Goal: Transaction & Acquisition: Purchase product/service

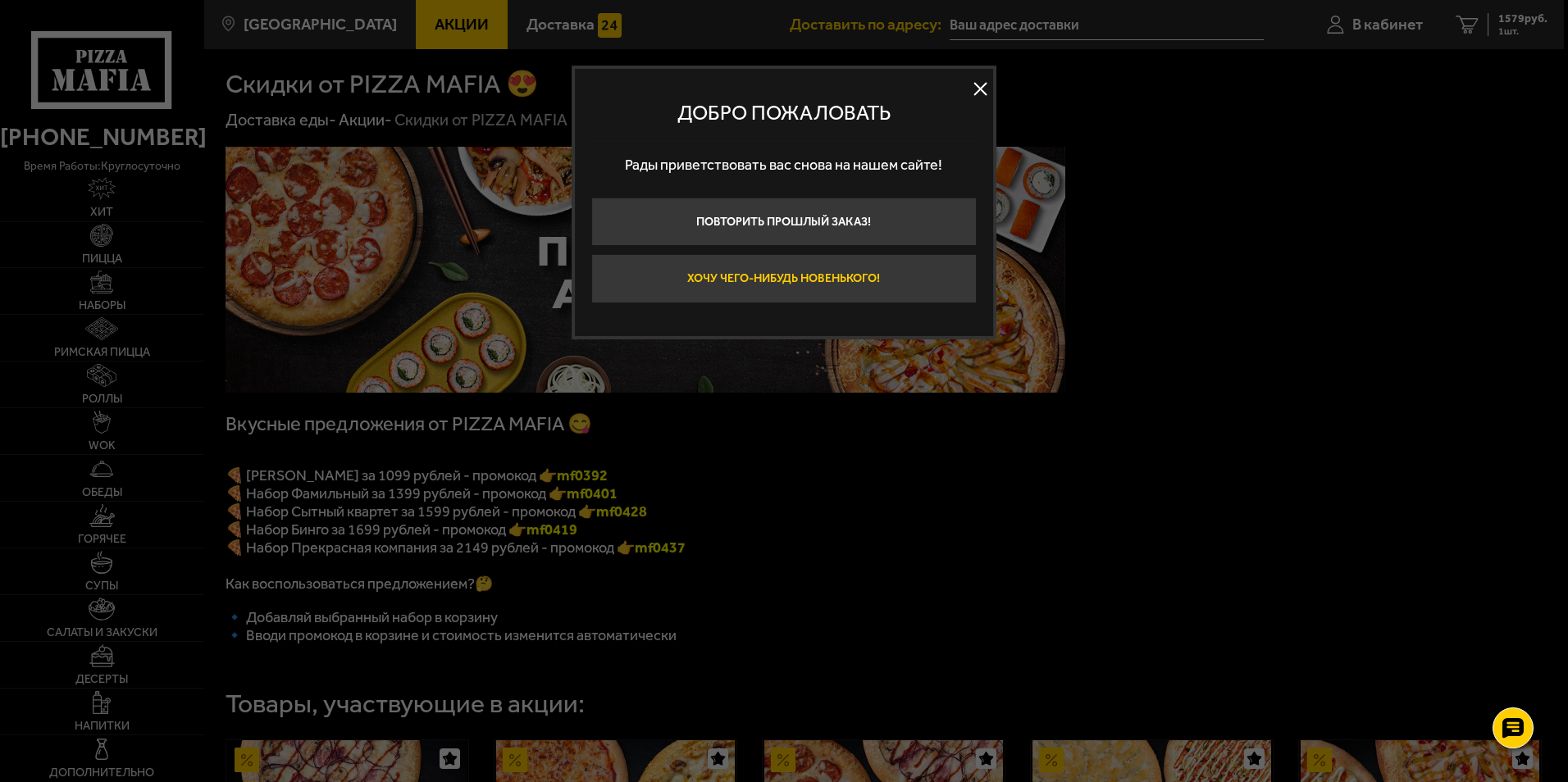
click at [824, 269] on button "Хочу чего-нибудь новенького!" at bounding box center [784, 278] width 385 height 49
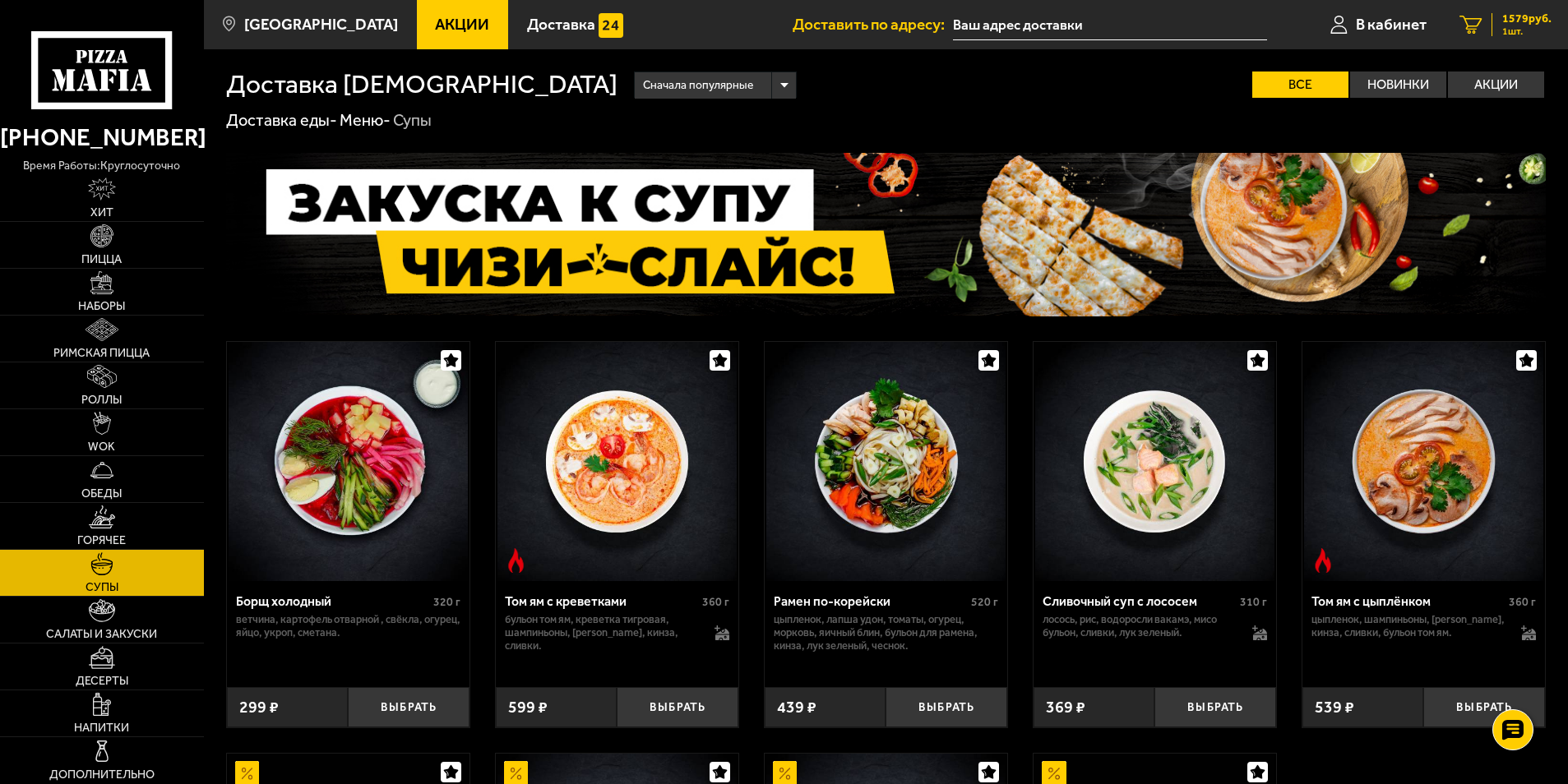
click at [1500, 16] on div "1579 руб. 1 шт." at bounding box center [1522, 24] width 60 height 23
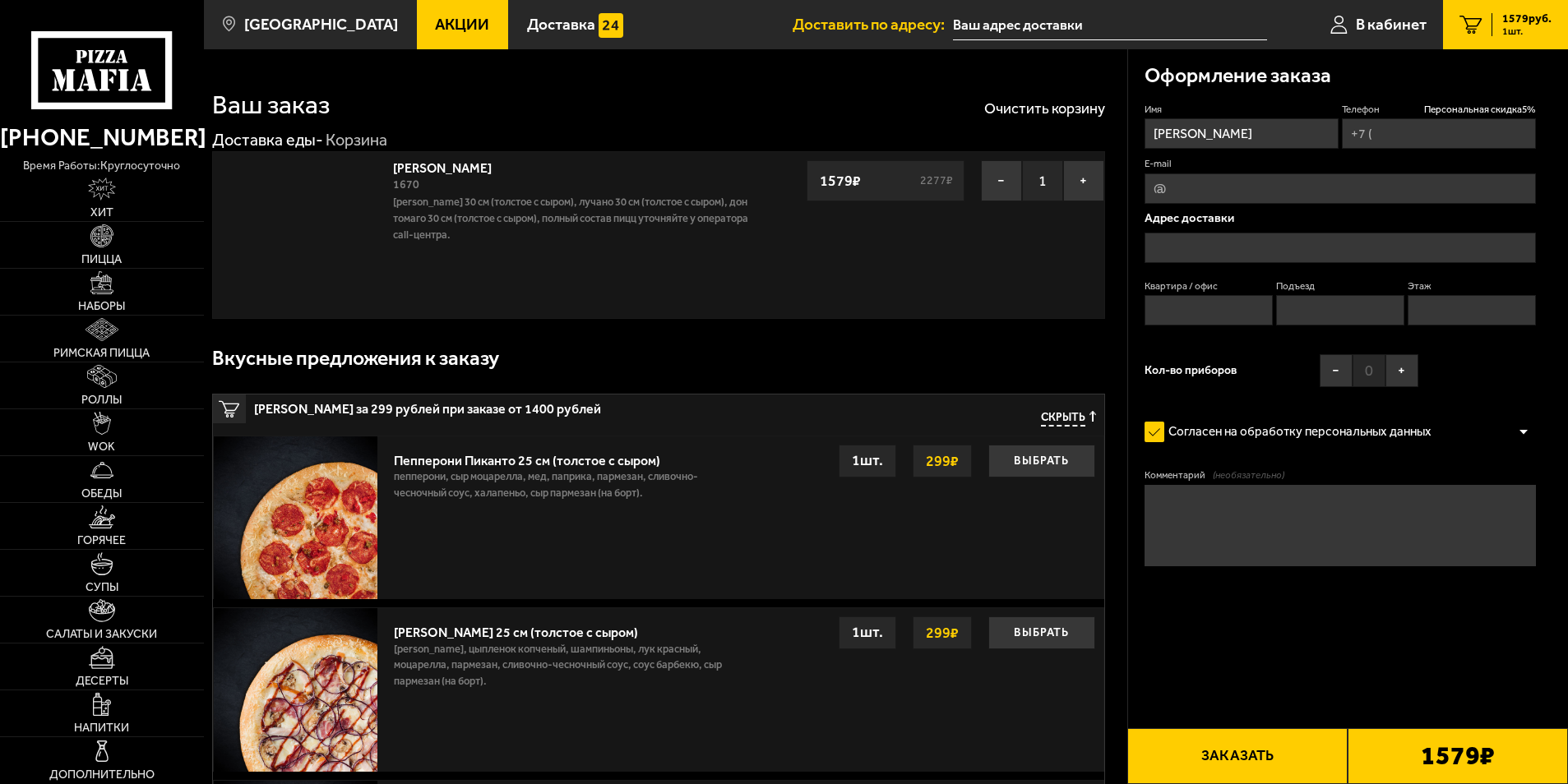
type input "[PHONE_NUMBER]"
type input "[STREET_ADDRESS]"
type input "117"
type input "6"
type input "5"
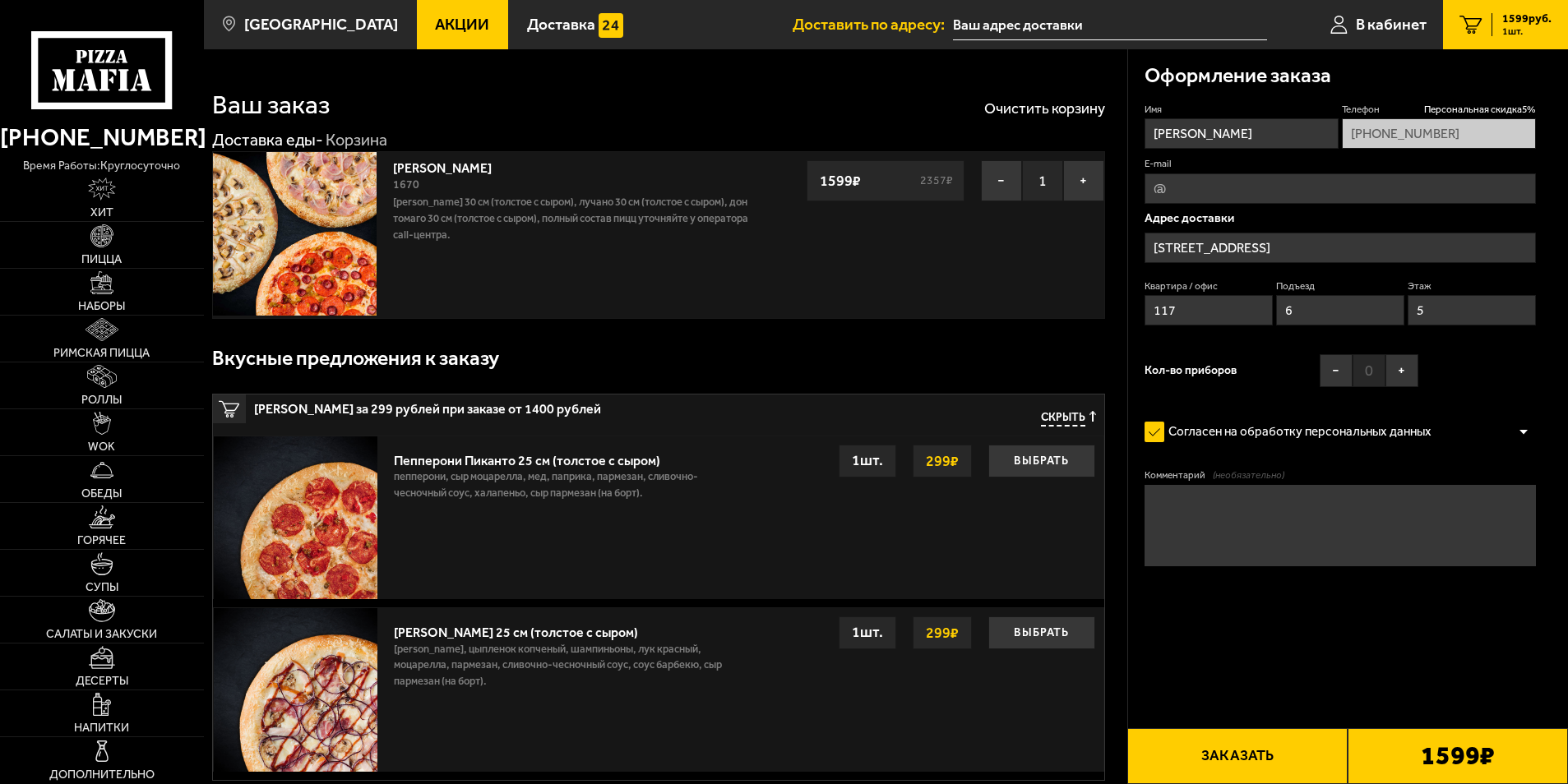
type input "[STREET_ADDRESS]"
click at [1001, 186] on button "−" at bounding box center [1002, 181] width 41 height 41
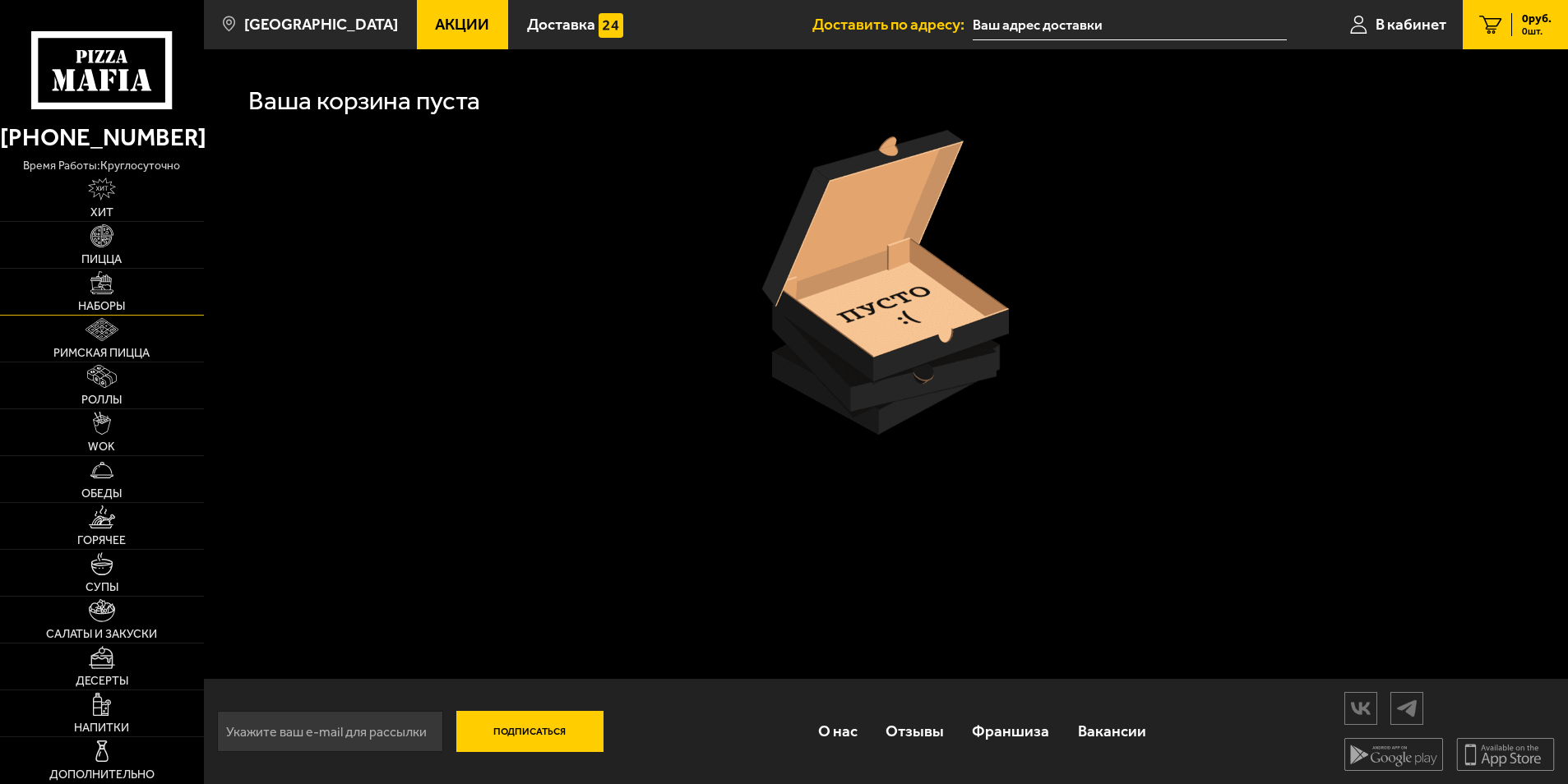
click at [87, 306] on span "Наборы" at bounding box center [102, 306] width 47 height 11
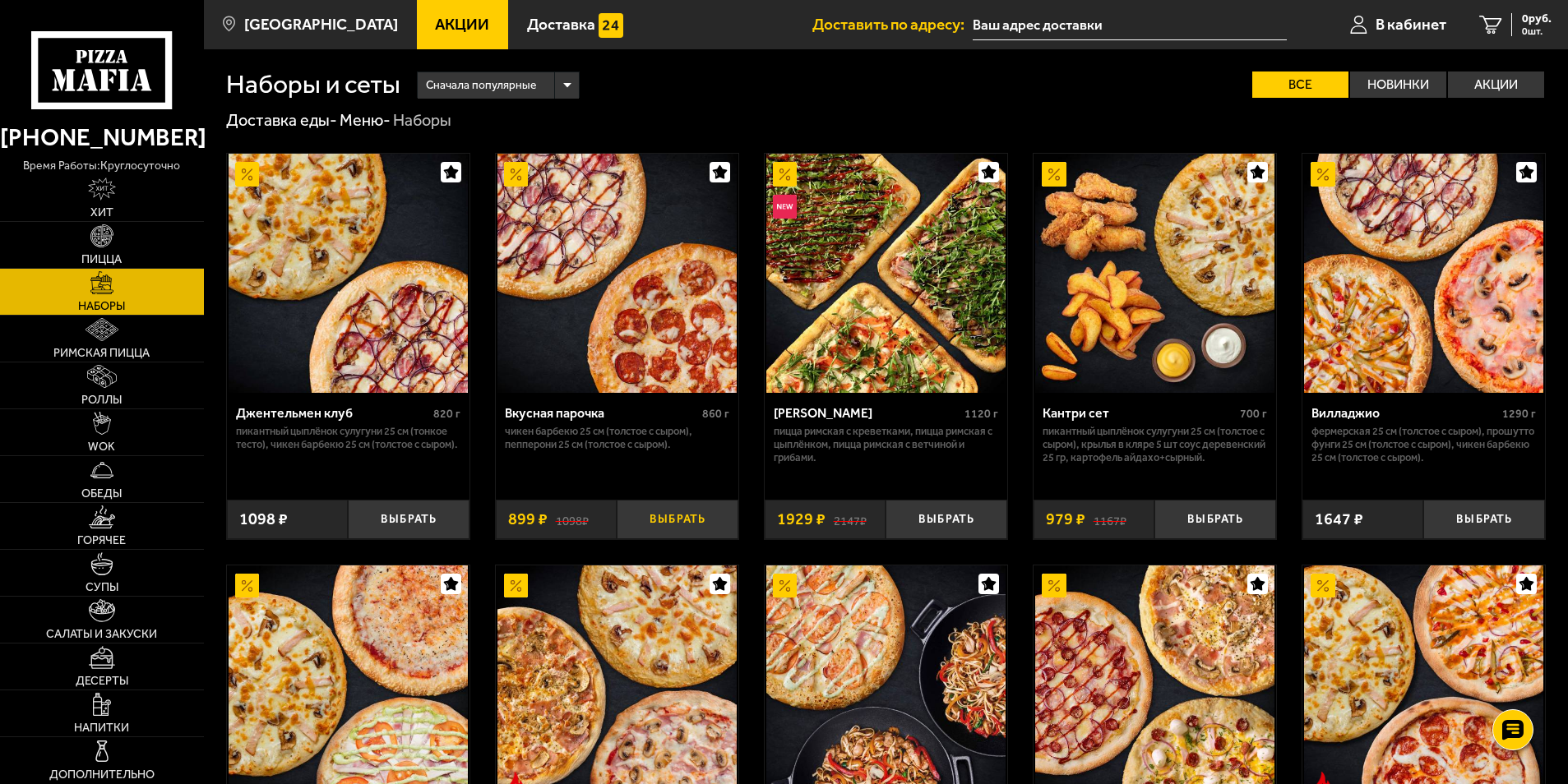
click at [680, 532] on button "Выбрать" at bounding box center [677, 519] width 122 height 41
click at [1479, 30] on icon "1" at bounding box center [1478, 25] width 23 height 19
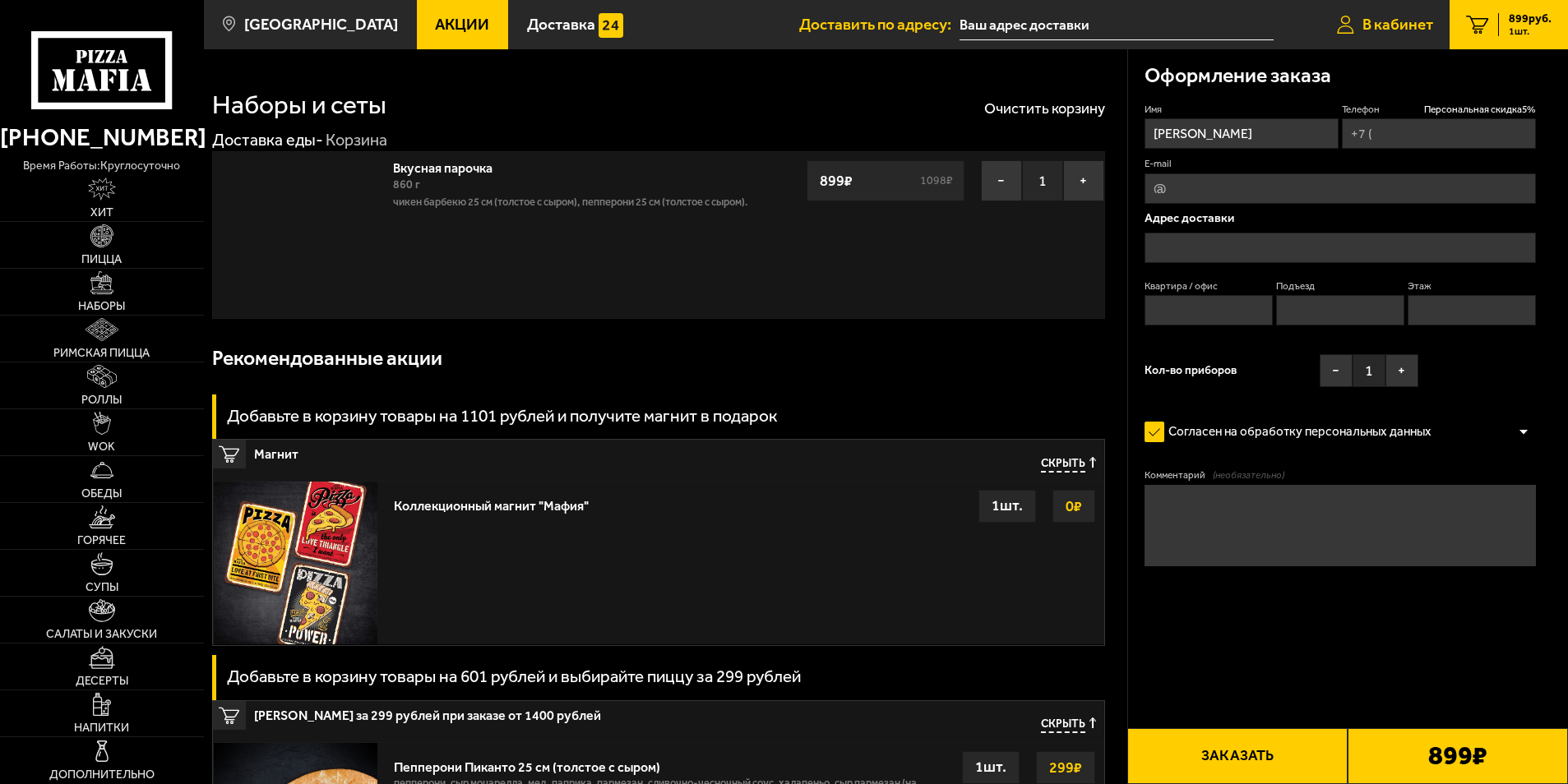
type input "[PHONE_NUMBER]"
type input "[STREET_ADDRESS]"
type input "117"
type input "6"
type input "5"
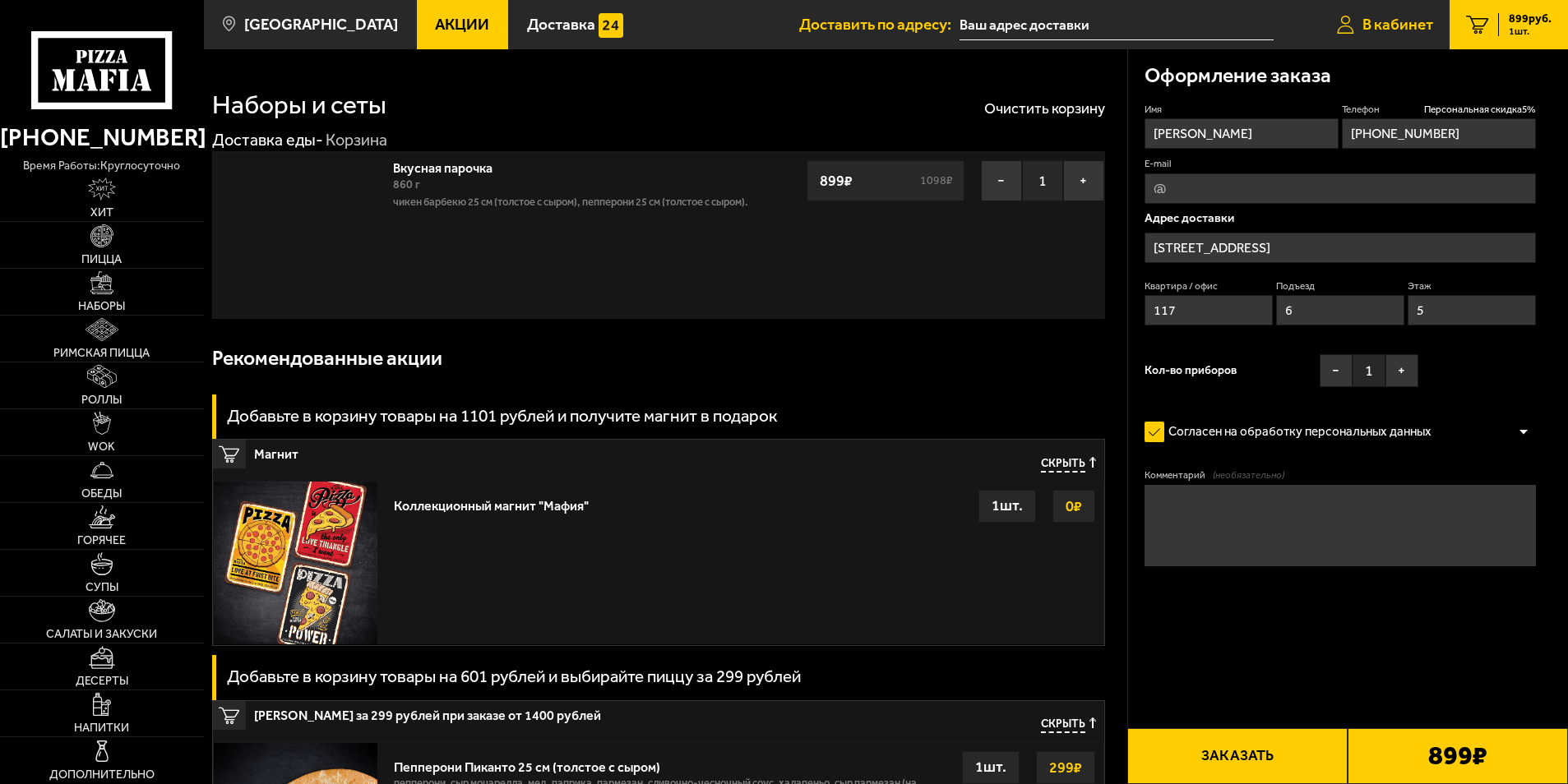
type input "[STREET_ADDRESS]"
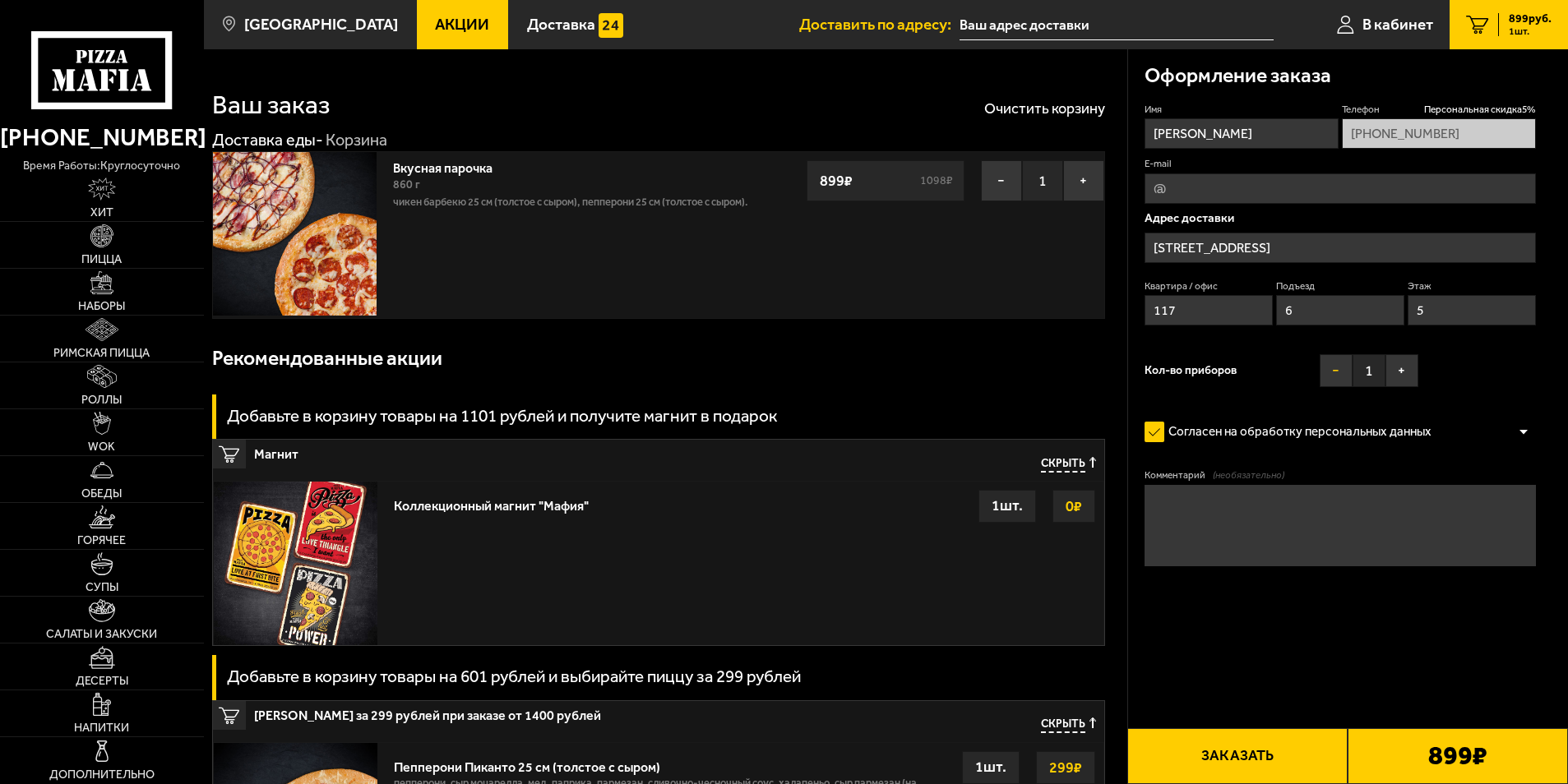
click at [1324, 373] on button "−" at bounding box center [1335, 370] width 33 height 33
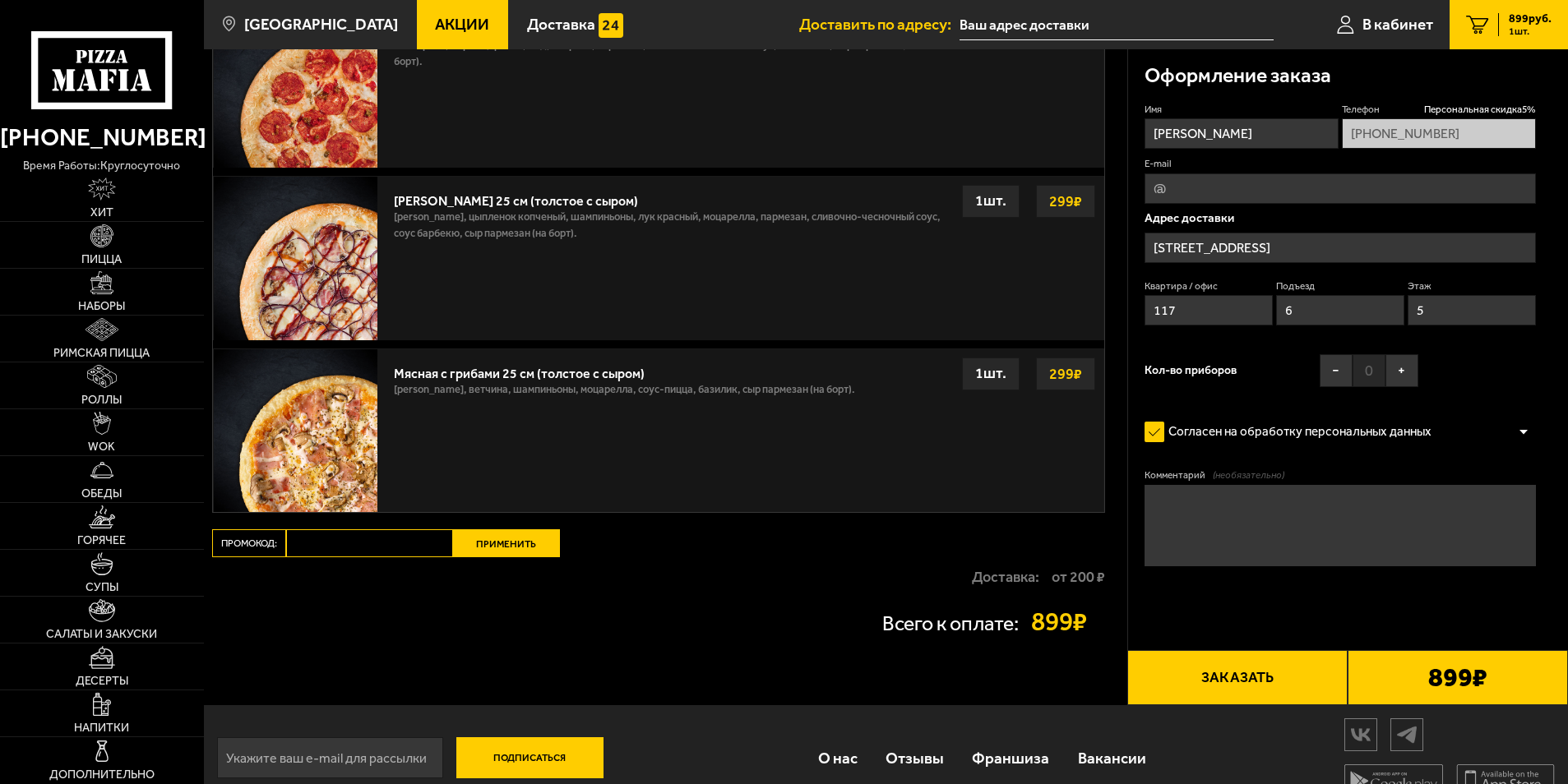
scroll to position [769, 0]
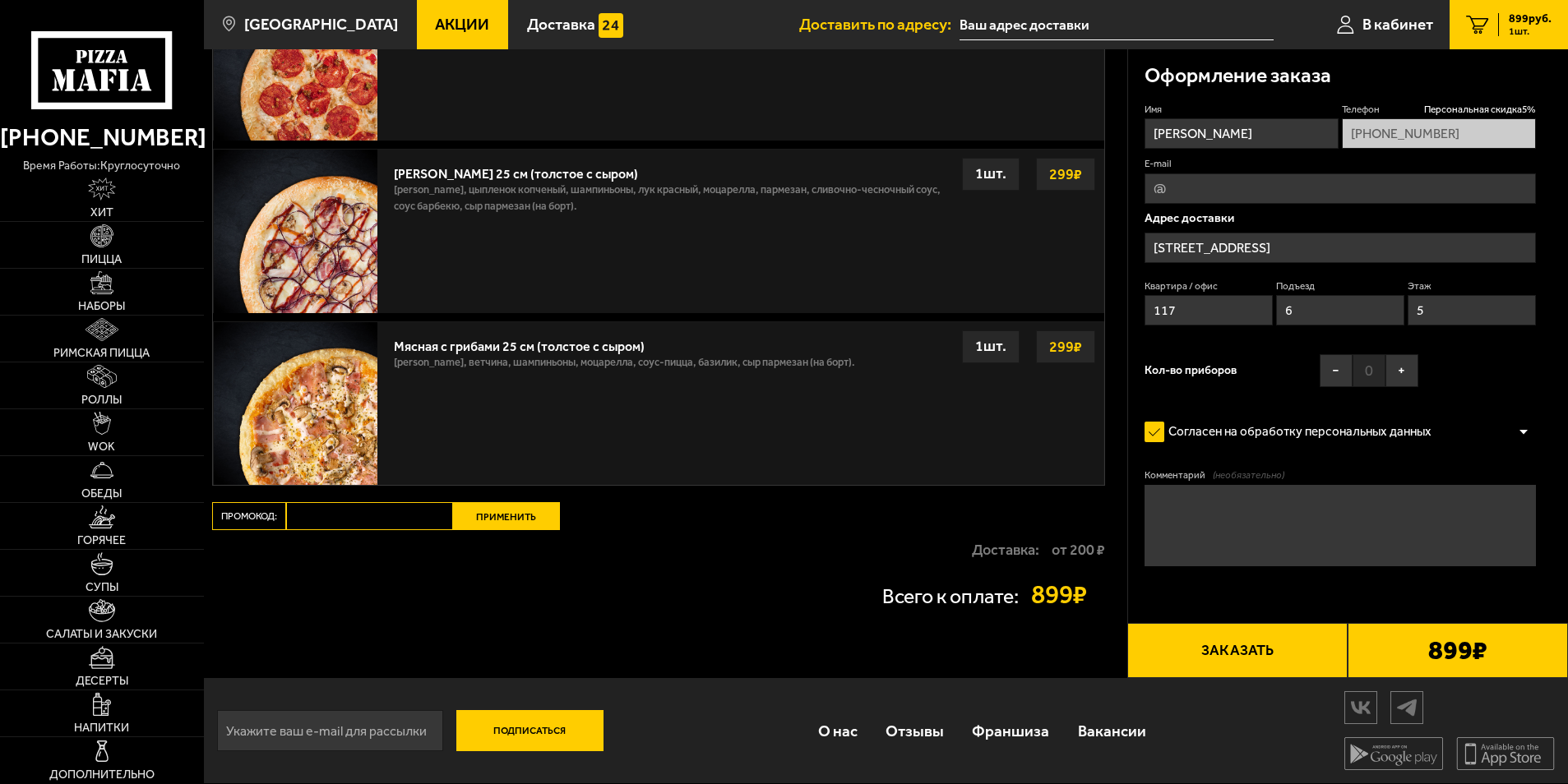
click at [1224, 641] on button "Заказать" at bounding box center [1237, 650] width 220 height 56
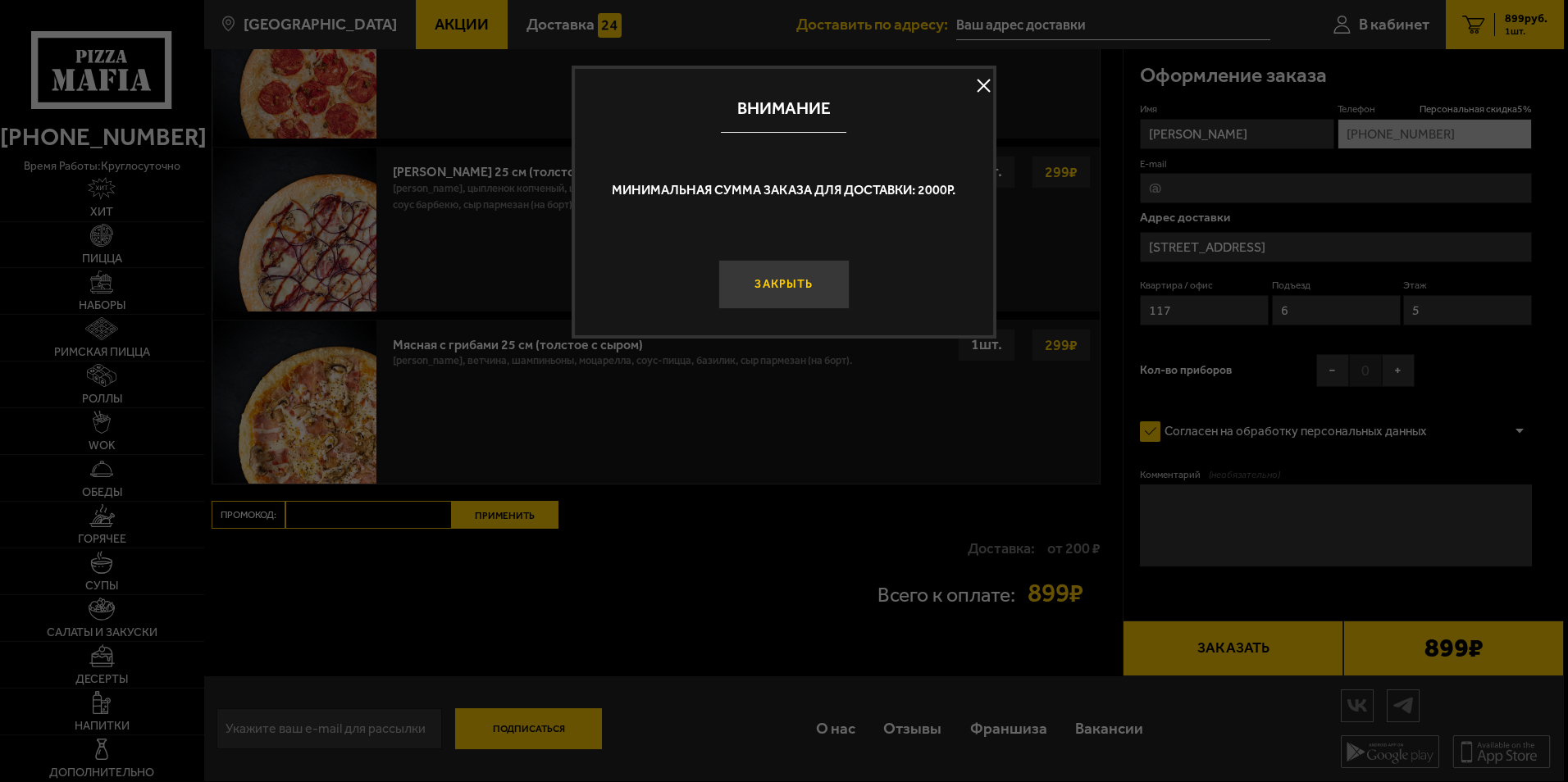
click at [816, 283] on button "Закрыть" at bounding box center [783, 285] width 131 height 49
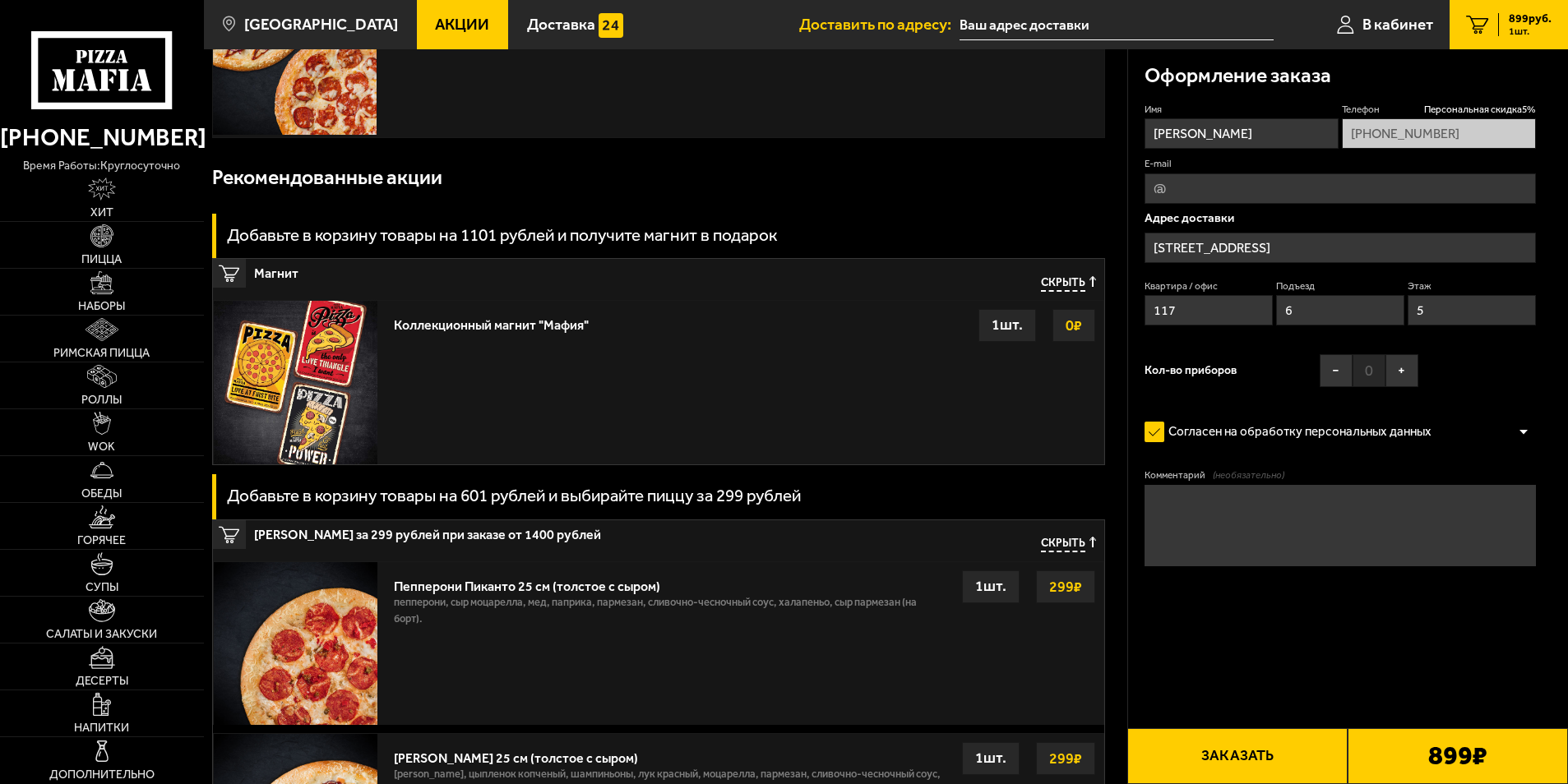
scroll to position [0, 0]
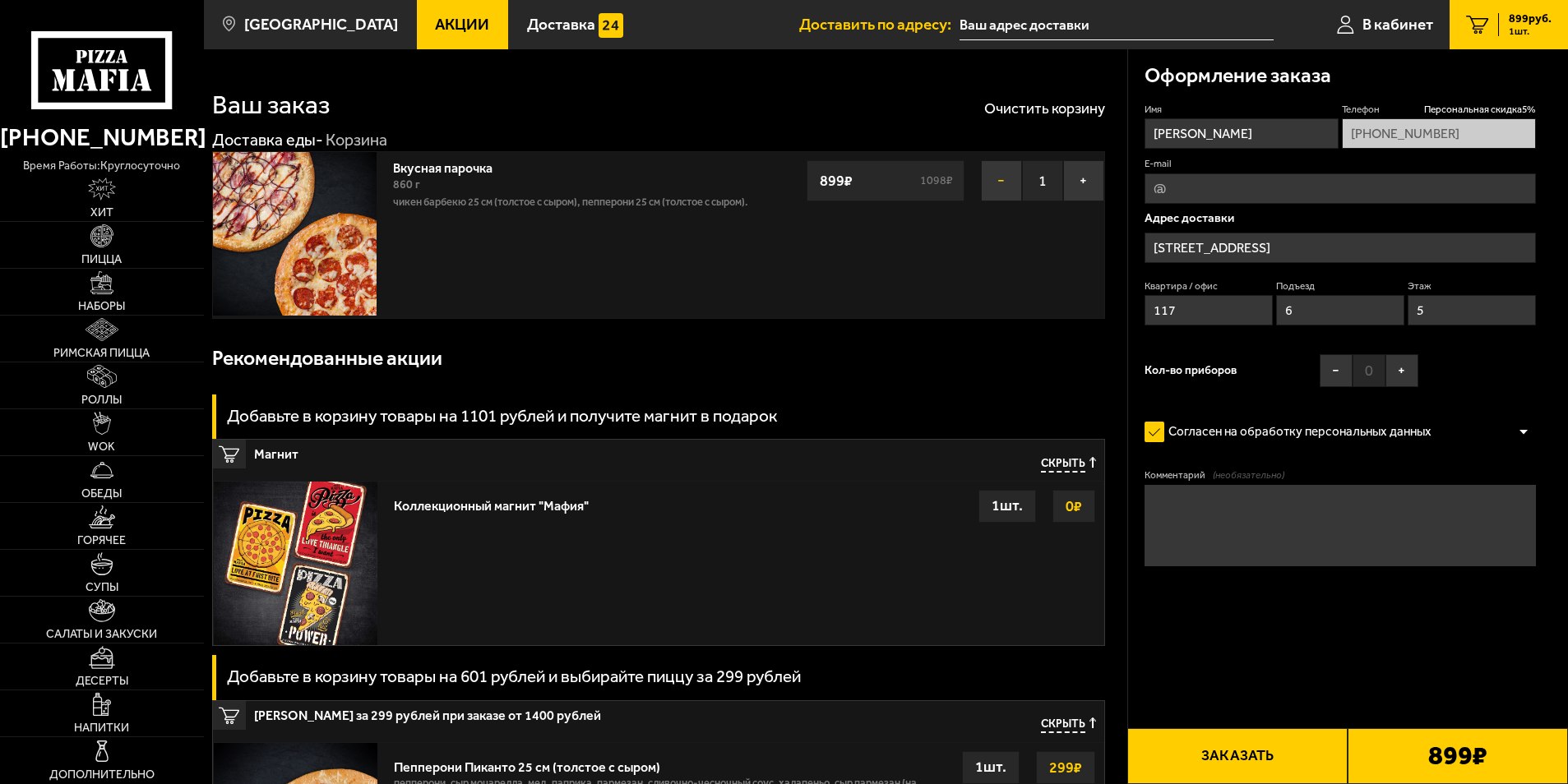
click at [996, 187] on button "−" at bounding box center [1002, 181] width 41 height 41
